Goal: Task Accomplishment & Management: Manage account settings

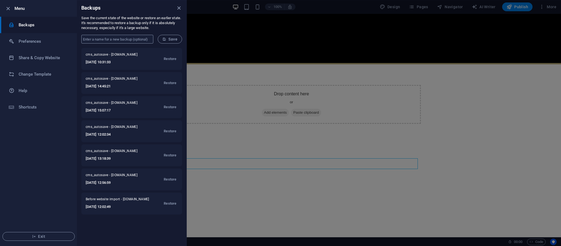
type input "Roydon"
click at [176, 9] on icon "close" at bounding box center [179, 8] width 6 height 6
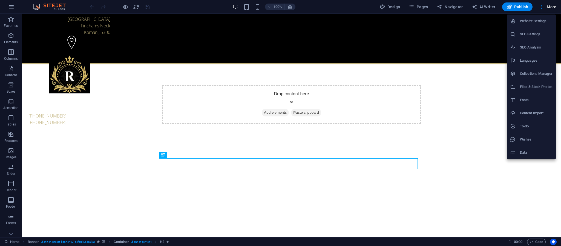
click at [498, 5] on div at bounding box center [280, 123] width 561 height 246
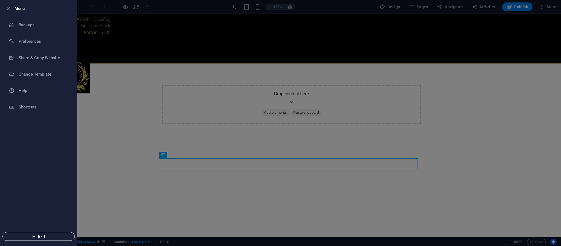
click at [37, 218] on span "Exit" at bounding box center [38, 236] width 63 height 4
